Goal: Information Seeking & Learning: Learn about a topic

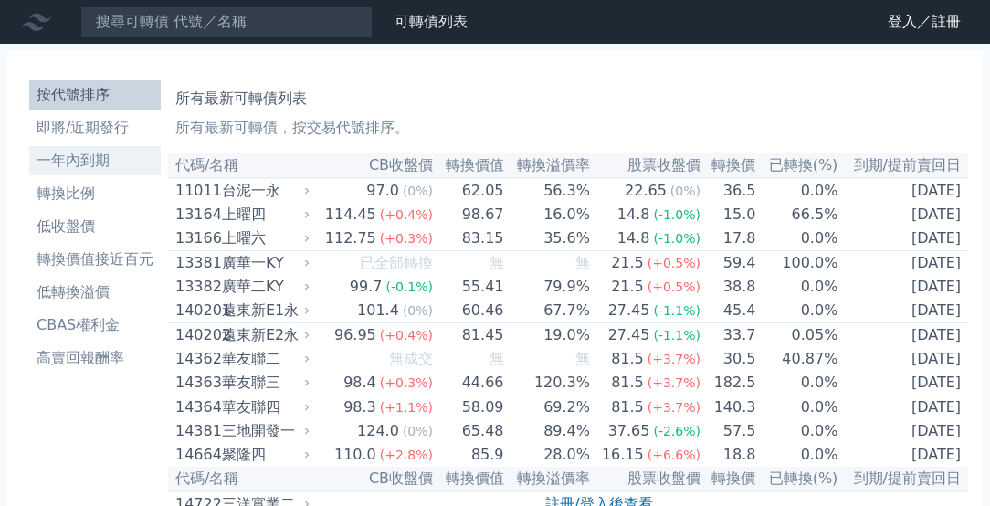
click at [82, 157] on li "一年內到期" at bounding box center [95, 161] width 132 height 22
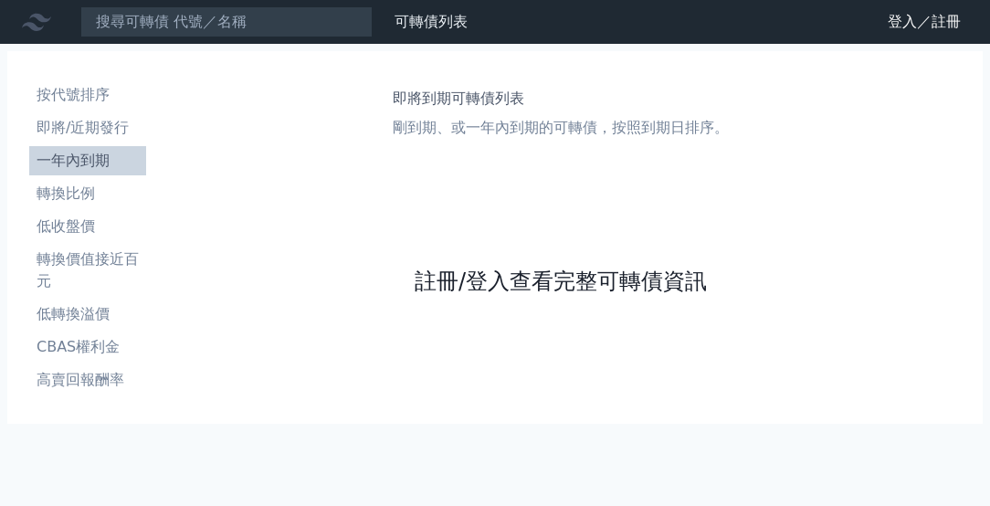
click at [623, 279] on link "註冊/登入查看完整可轉債資訊" at bounding box center [561, 281] width 292 height 29
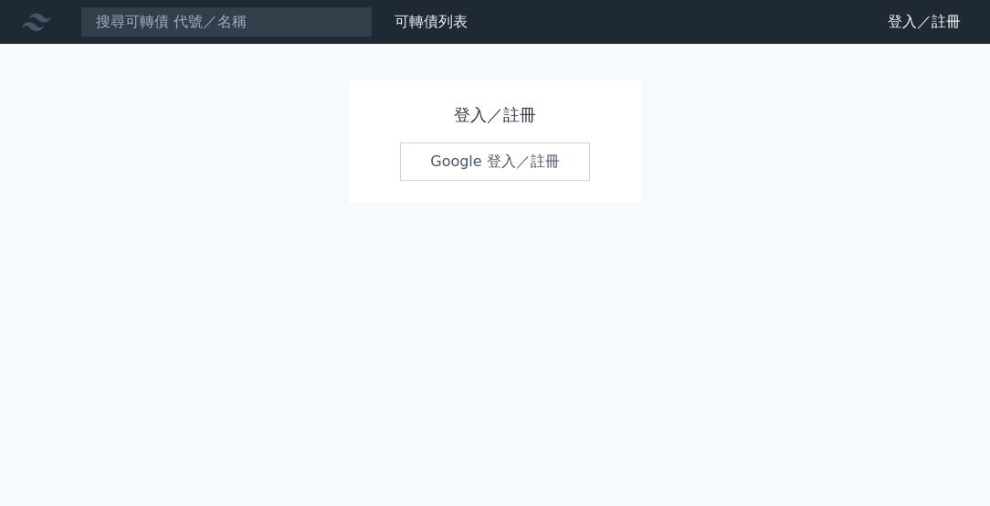
click at [493, 155] on link "Google 登入／註冊" at bounding box center [495, 162] width 190 height 38
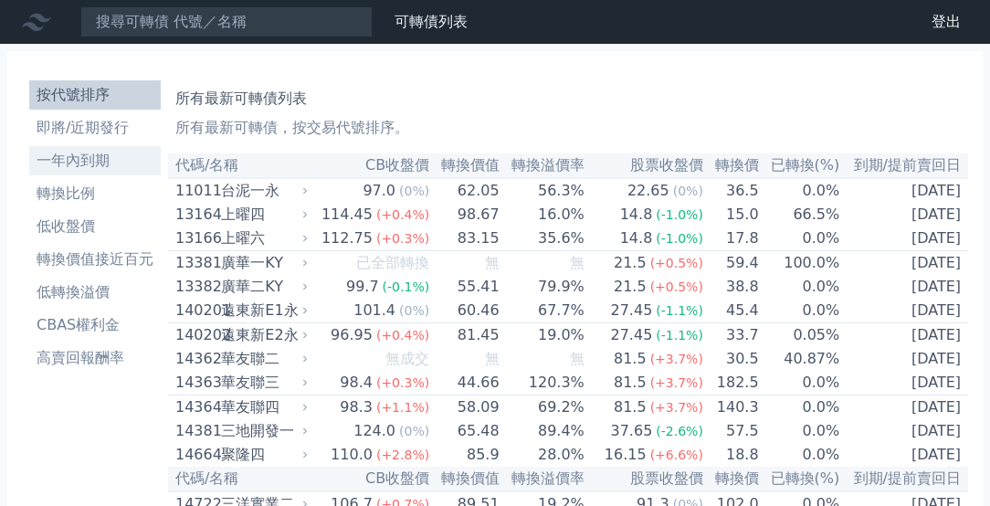
click at [97, 164] on li "一年內到期" at bounding box center [95, 161] width 132 height 22
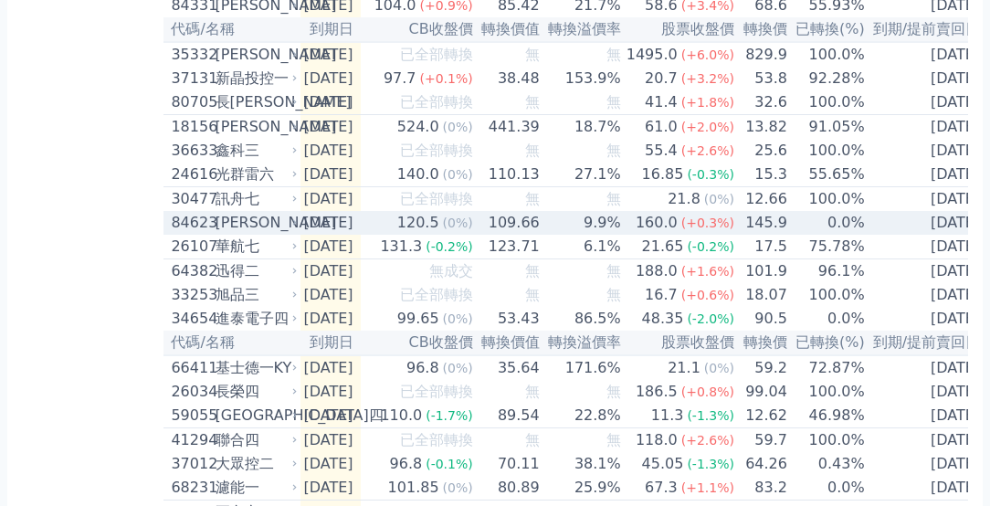
scroll to position [1703, 0]
click at [202, 234] on div "84623" at bounding box center [190, 223] width 39 height 22
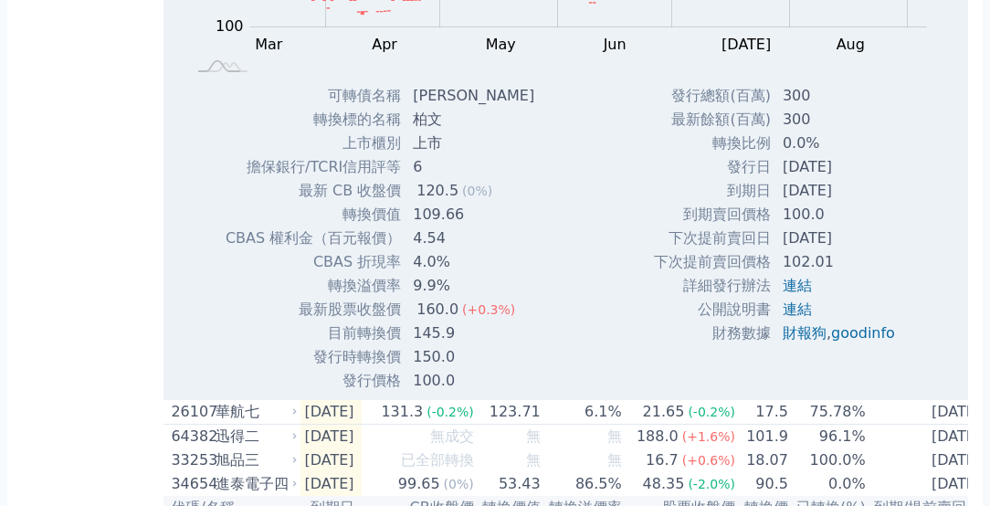
scroll to position [2138, 0]
